Goal: Transaction & Acquisition: Purchase product/service

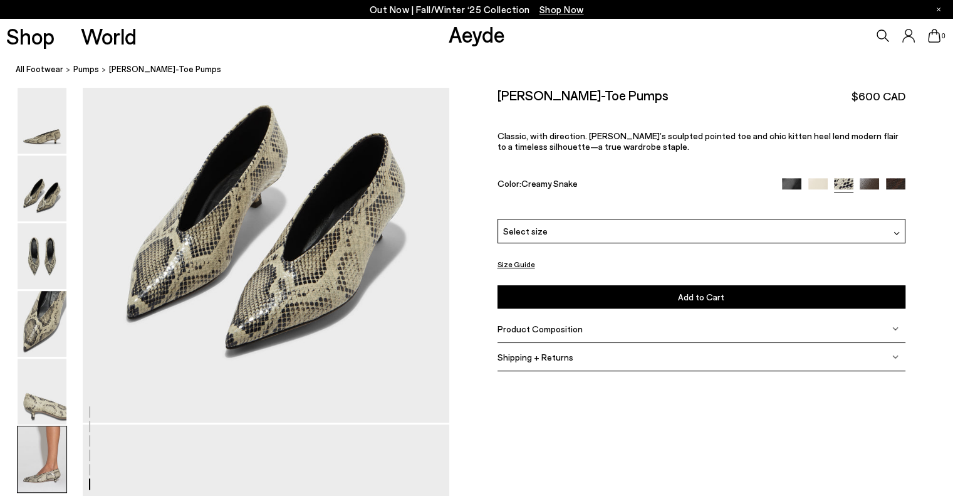
scroll to position [4071, 0]
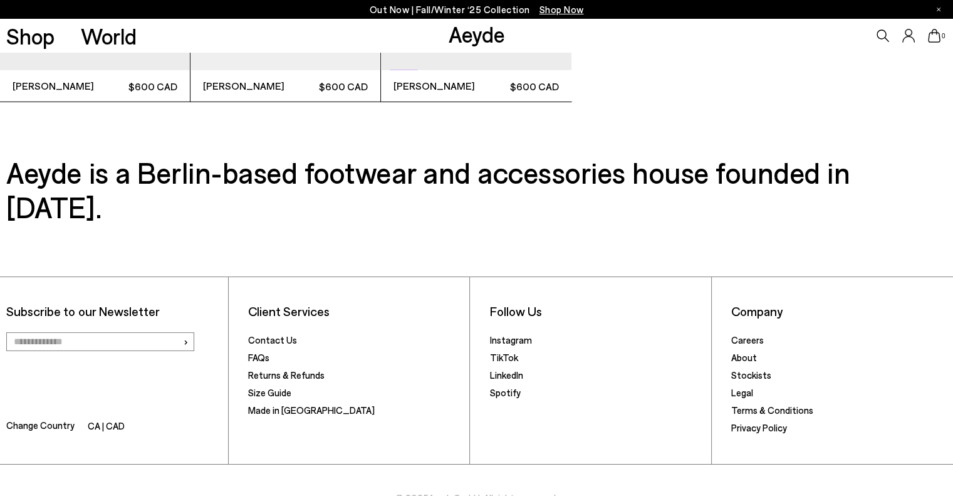
drag, startPoint x: 962, startPoint y: 49, endPoint x: 957, endPoint y: 525, distance: 476.2
click at [265, 351] on link "FAQs" at bounding box center [258, 356] width 21 height 11
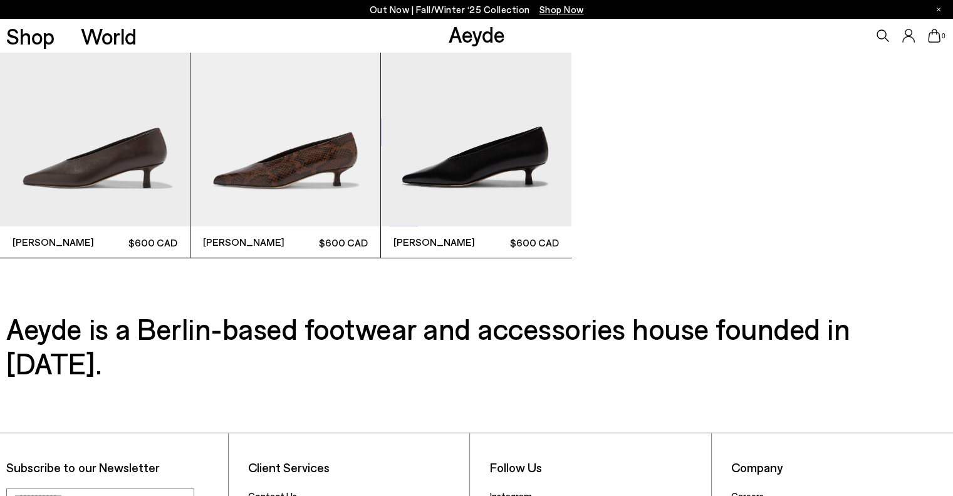
scroll to position [0, 0]
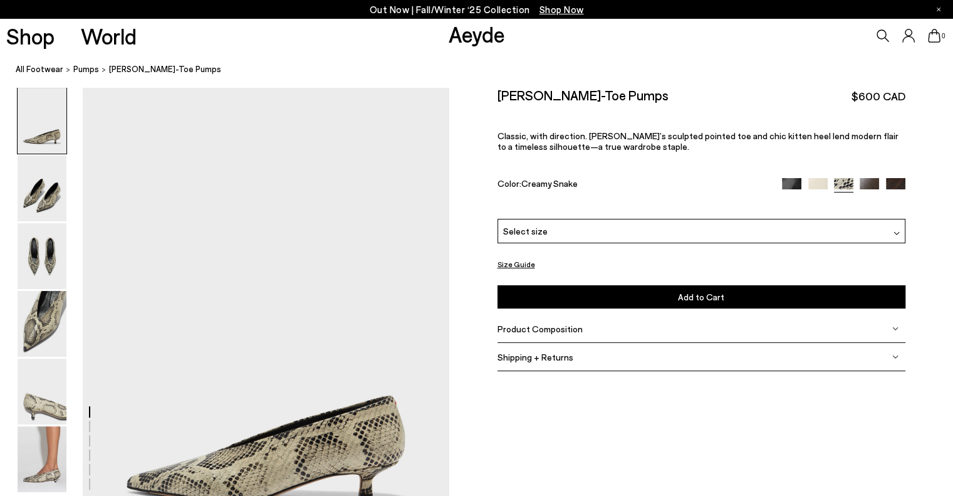
click at [657, 223] on div "Select size" at bounding box center [701, 231] width 408 height 24
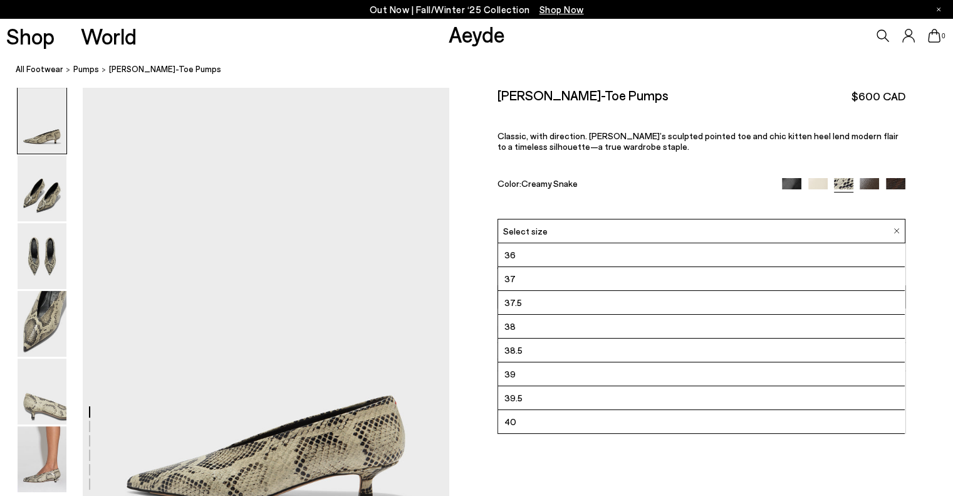
click at [637, 249] on li "36" at bounding box center [701, 255] width 407 height 24
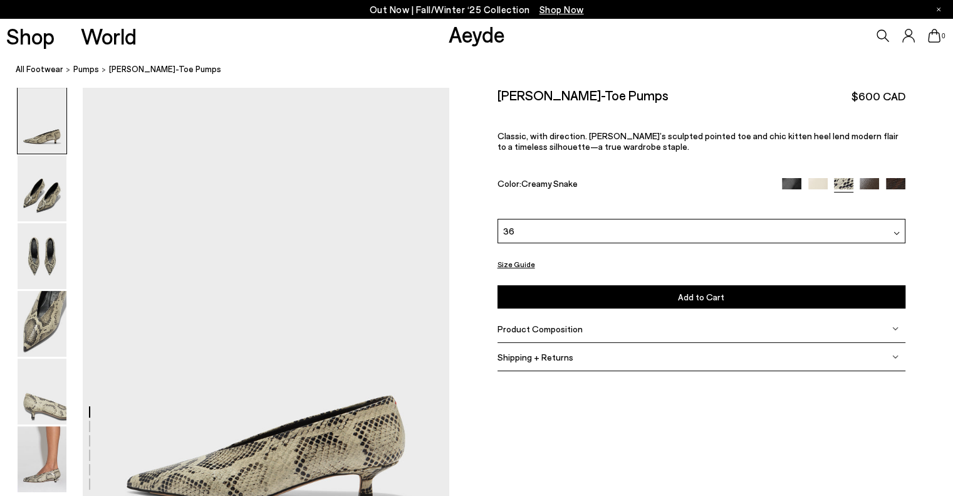
click at [721, 301] on span "Add to Cart" at bounding box center [701, 296] width 46 height 11
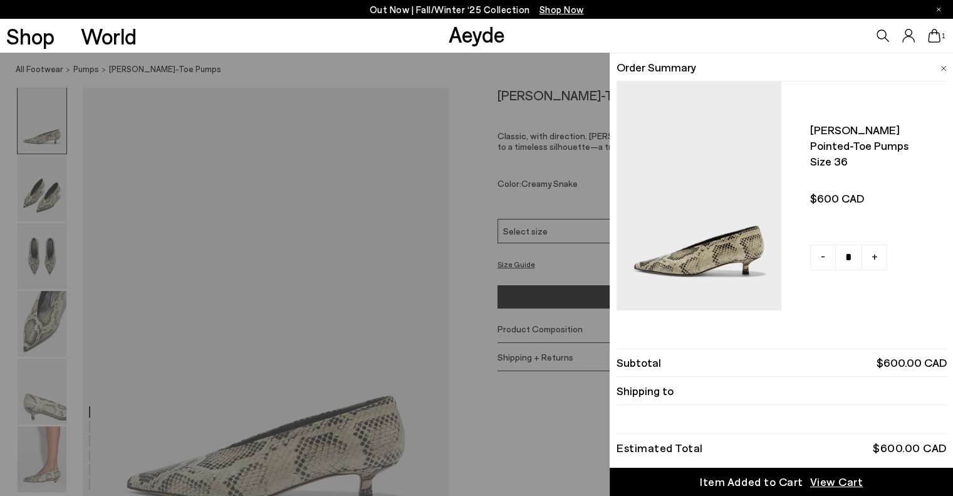
click at [832, 485] on span "View Cart" at bounding box center [836, 482] width 53 height 16
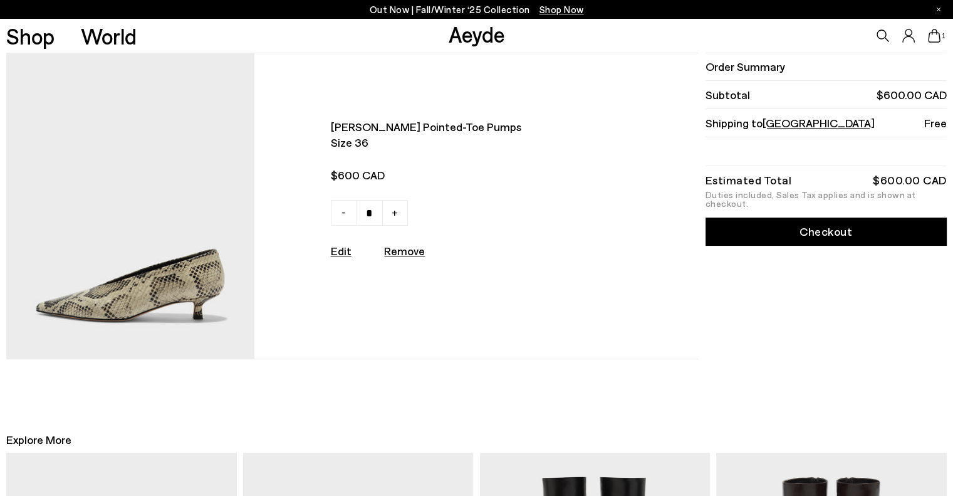
click at [825, 220] on link "Checkout" at bounding box center [825, 231] width 241 height 28
